Goal: Task Accomplishment & Management: Complete application form

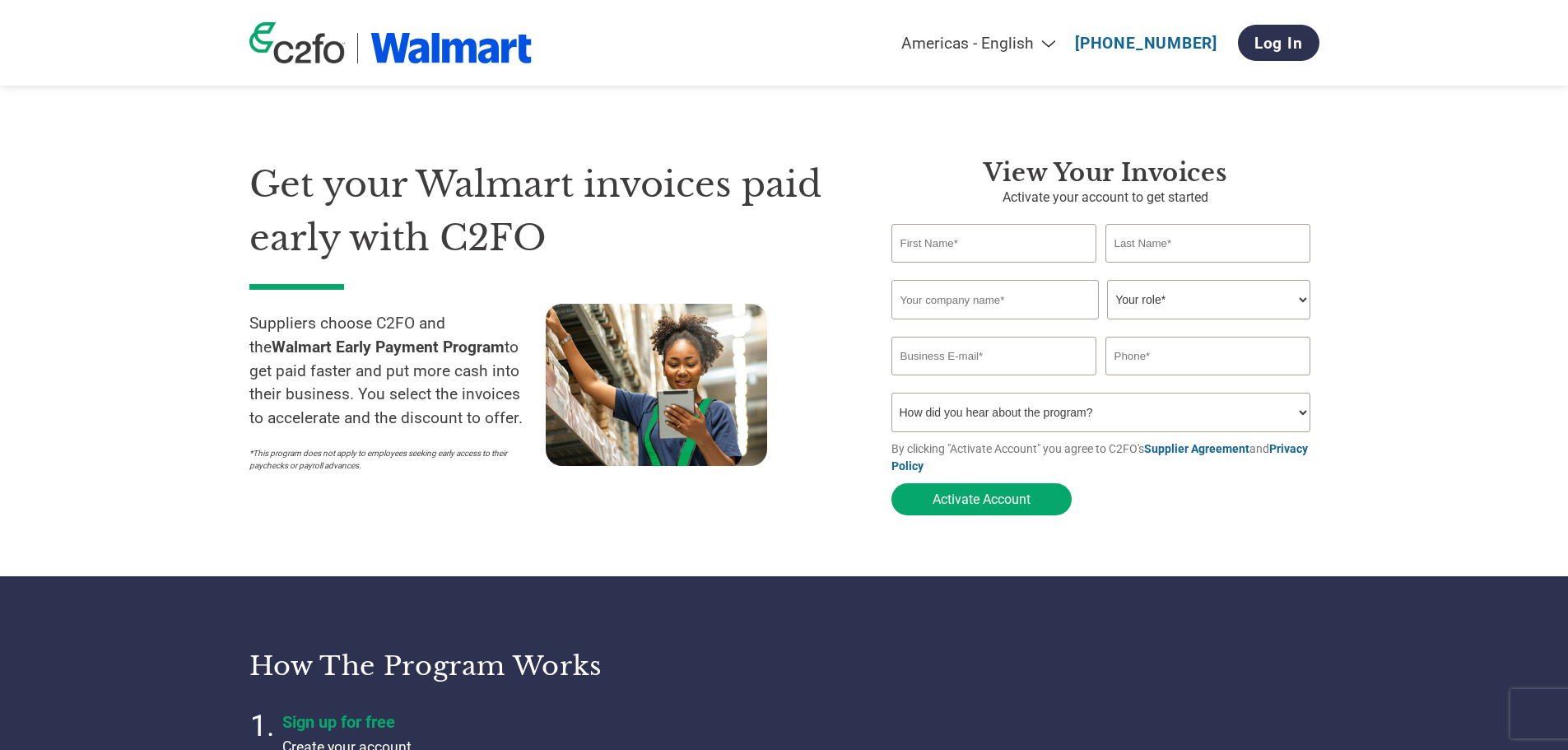
click at [973, 242] on input "text" at bounding box center [994, 244] width 206 height 38
type input "[PERSON_NAME]"
type input "C2FO"
type input "[PERSON_NAME][EMAIL_ADDRESS][PERSON_NAME][DOMAIN_NAME]"
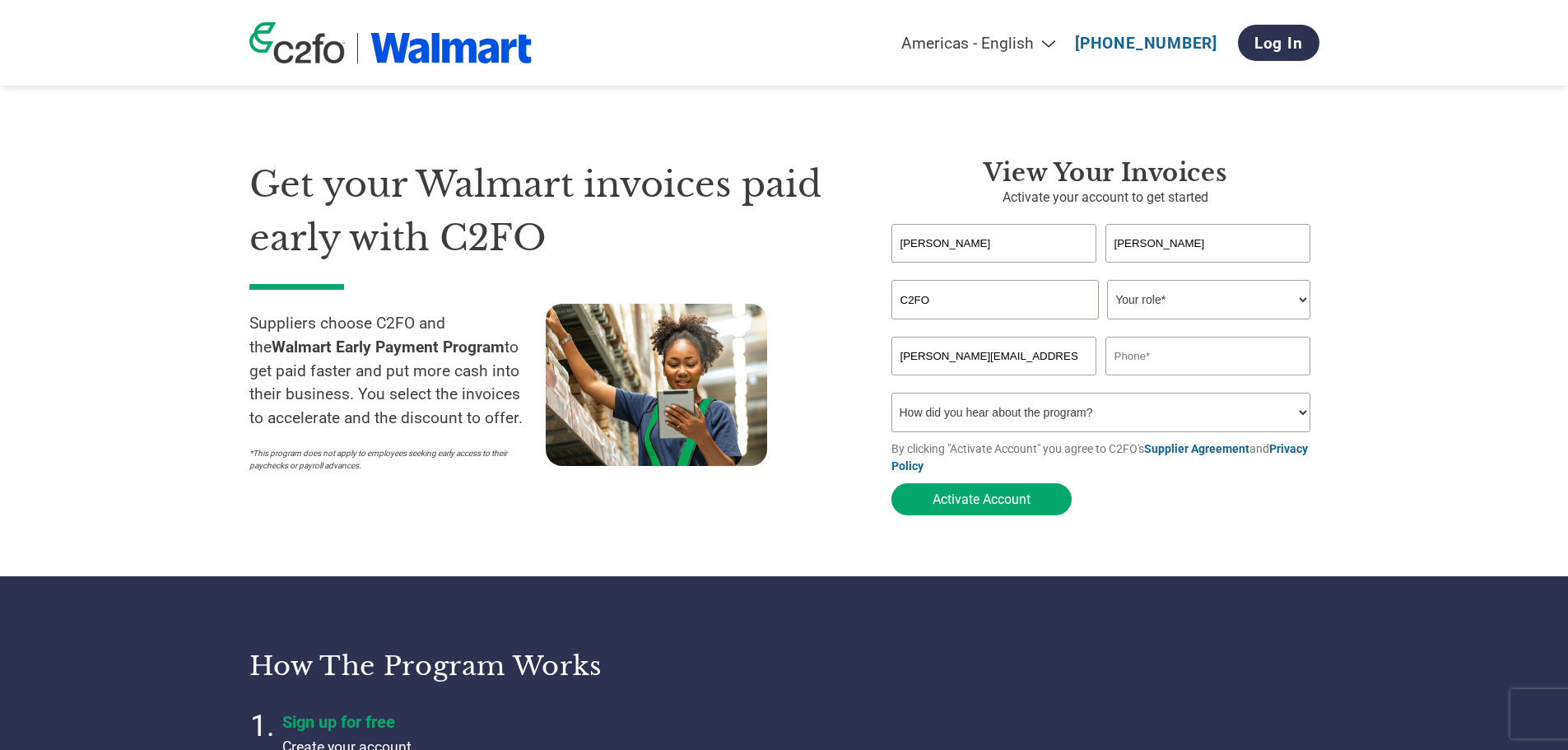
type input "4044415673"
click at [1165, 302] on select "Your role* CFO Controller Credit Manager Finance Director Treasurer CEO Preside…" at bounding box center [1208, 299] width 203 height 39
select select "CFO"
click at [1107, 282] on select "Your role* CFO Controller Credit Manager Finance Director Treasurer CEO Preside…" at bounding box center [1208, 299] width 203 height 39
click at [1018, 411] on select "How did you hear about the program? Received a letter Email Social Media Online…" at bounding box center [1101, 412] width 420 height 39
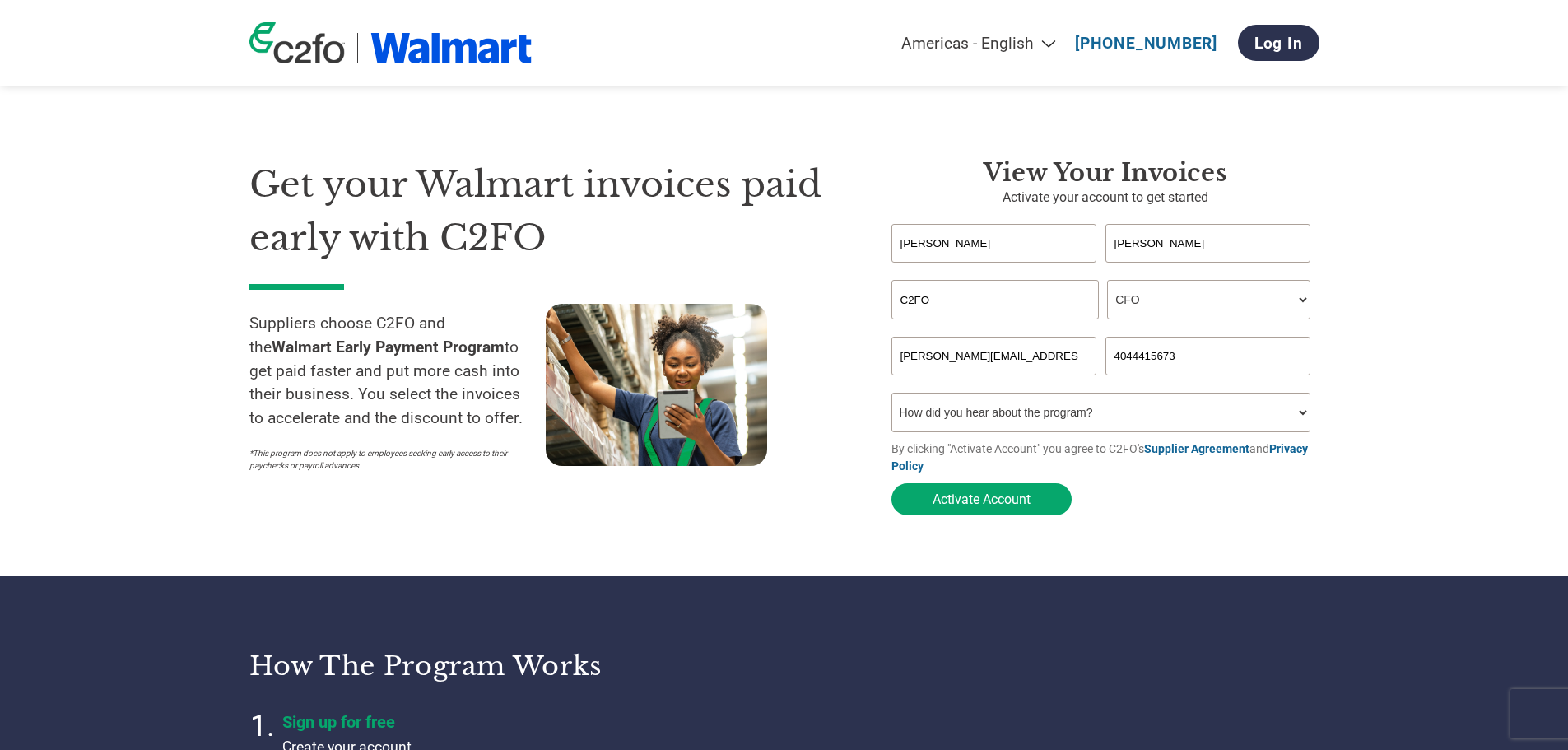
select select "Received a Letter"
click at [891, 397] on select "How did you hear about the program? Received a letter Email Social Media Online…" at bounding box center [1101, 412] width 420 height 39
click at [1005, 505] on button "Activate Account" at bounding box center [981, 499] width 181 height 32
